Goal: Task Accomplishment & Management: Use online tool/utility

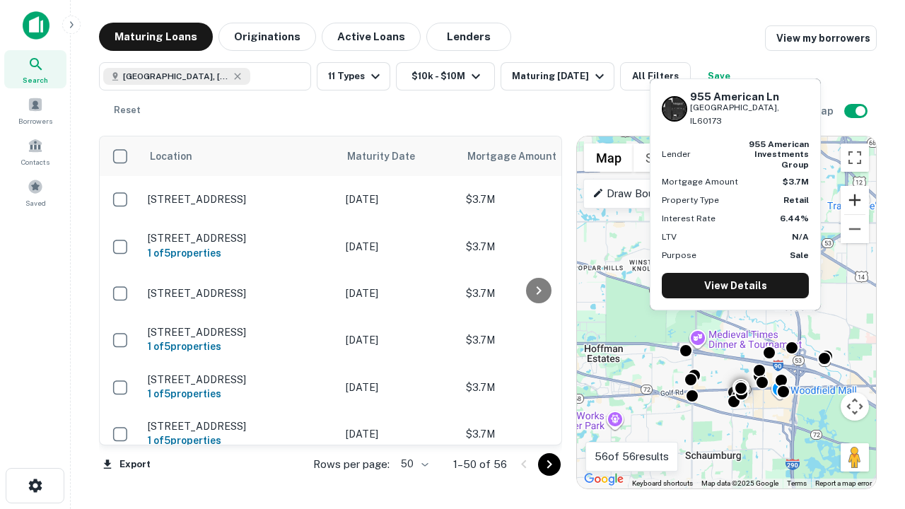
click at [855, 200] on button "Zoom in" at bounding box center [854, 200] width 28 height 28
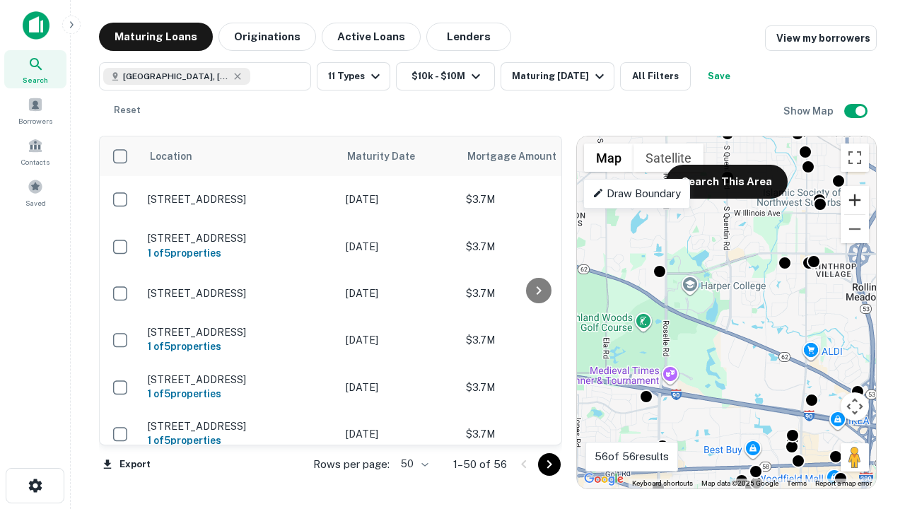
click at [855, 200] on button "Zoom in" at bounding box center [854, 200] width 28 height 28
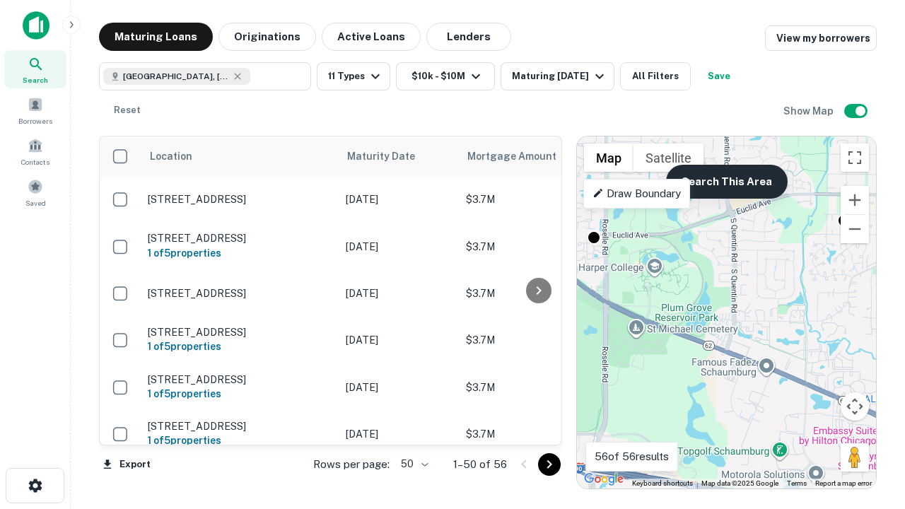
click at [726, 182] on button "Search This Area" at bounding box center [727, 182] width 122 height 34
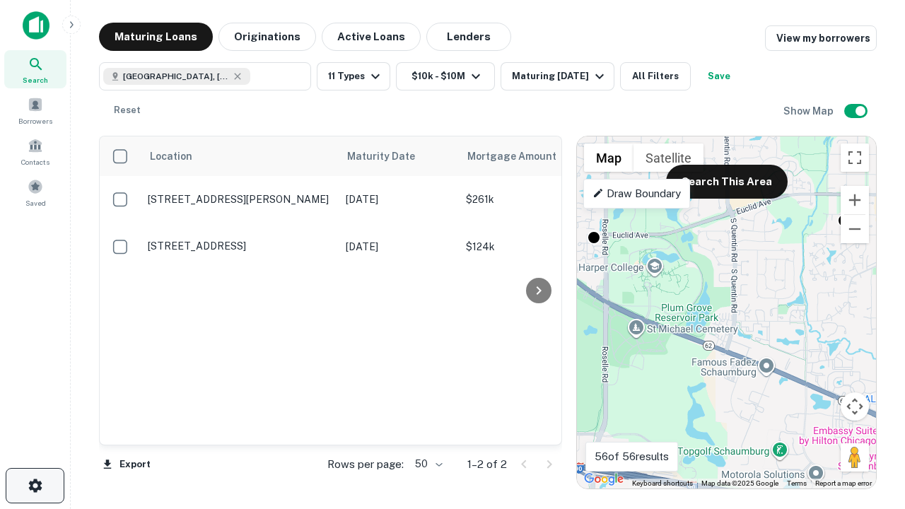
click at [35, 486] on icon "button" at bounding box center [35, 485] width 17 height 17
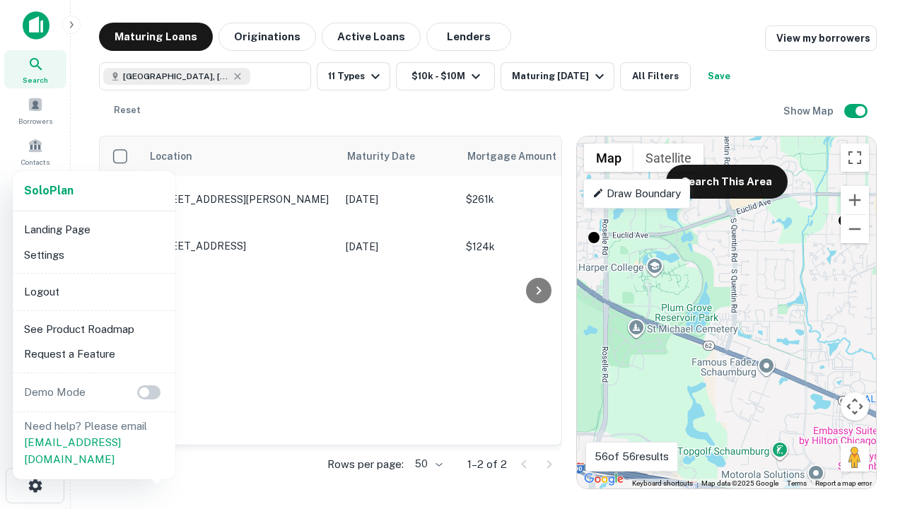
click at [93, 291] on li "Logout" at bounding box center [93, 291] width 151 height 25
